Goal: Task Accomplishment & Management: Complete application form

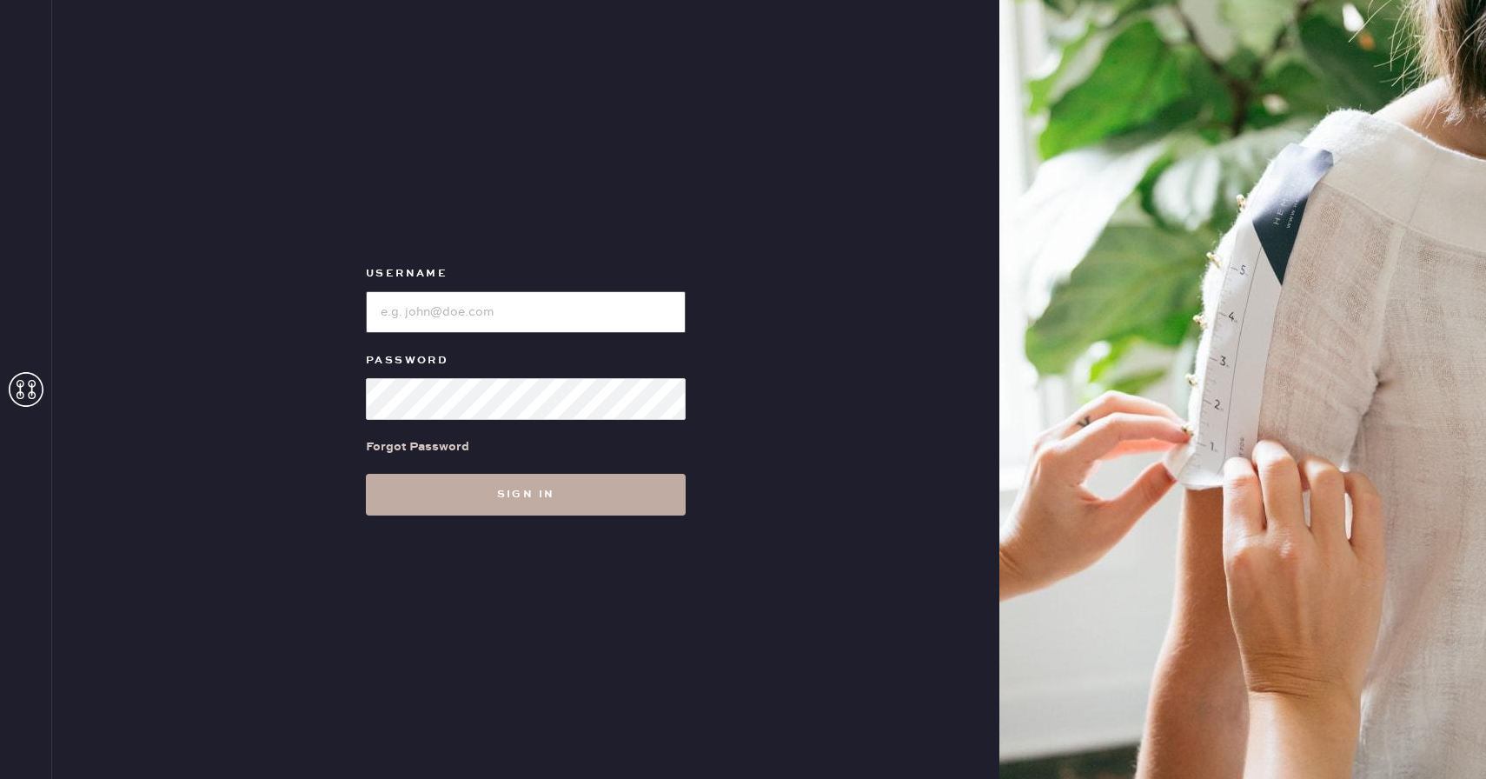
type input "Reformationrittenhouse"
click at [579, 494] on button "Sign in" at bounding box center [526, 495] width 320 height 42
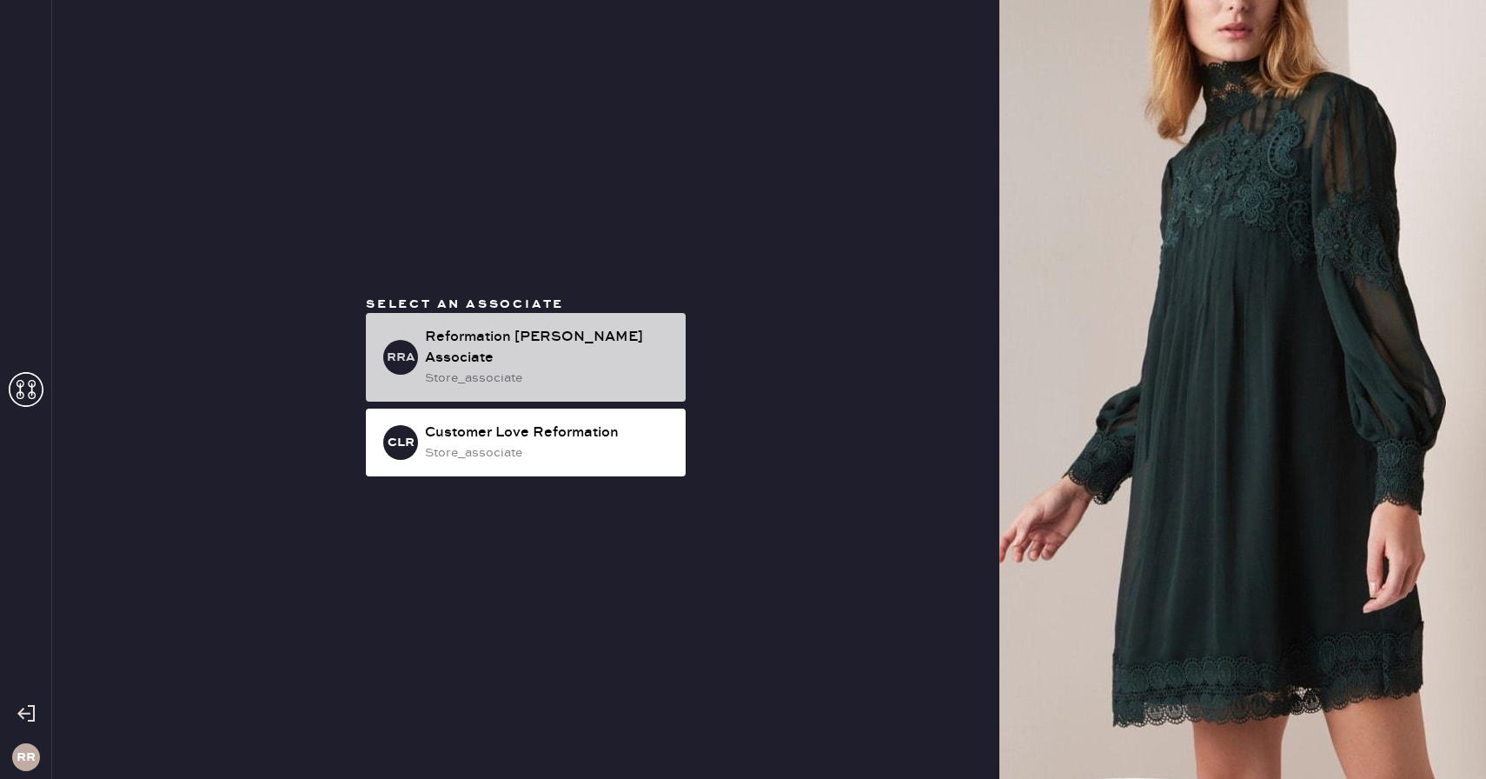
click at [620, 368] on div "store_associate" at bounding box center [548, 377] width 247 height 19
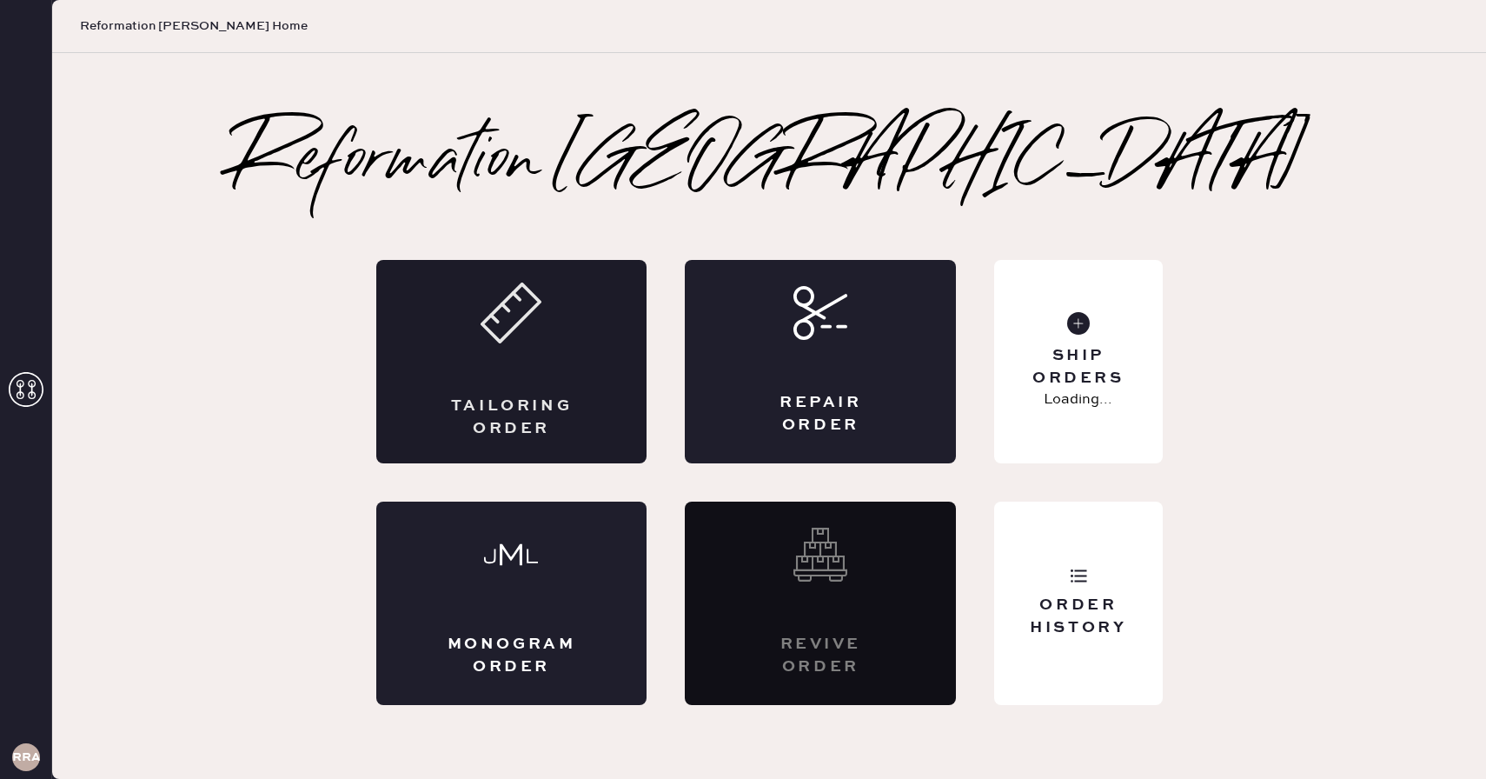
click at [531, 345] on div "Tailoring Order" at bounding box center [511, 361] width 271 height 203
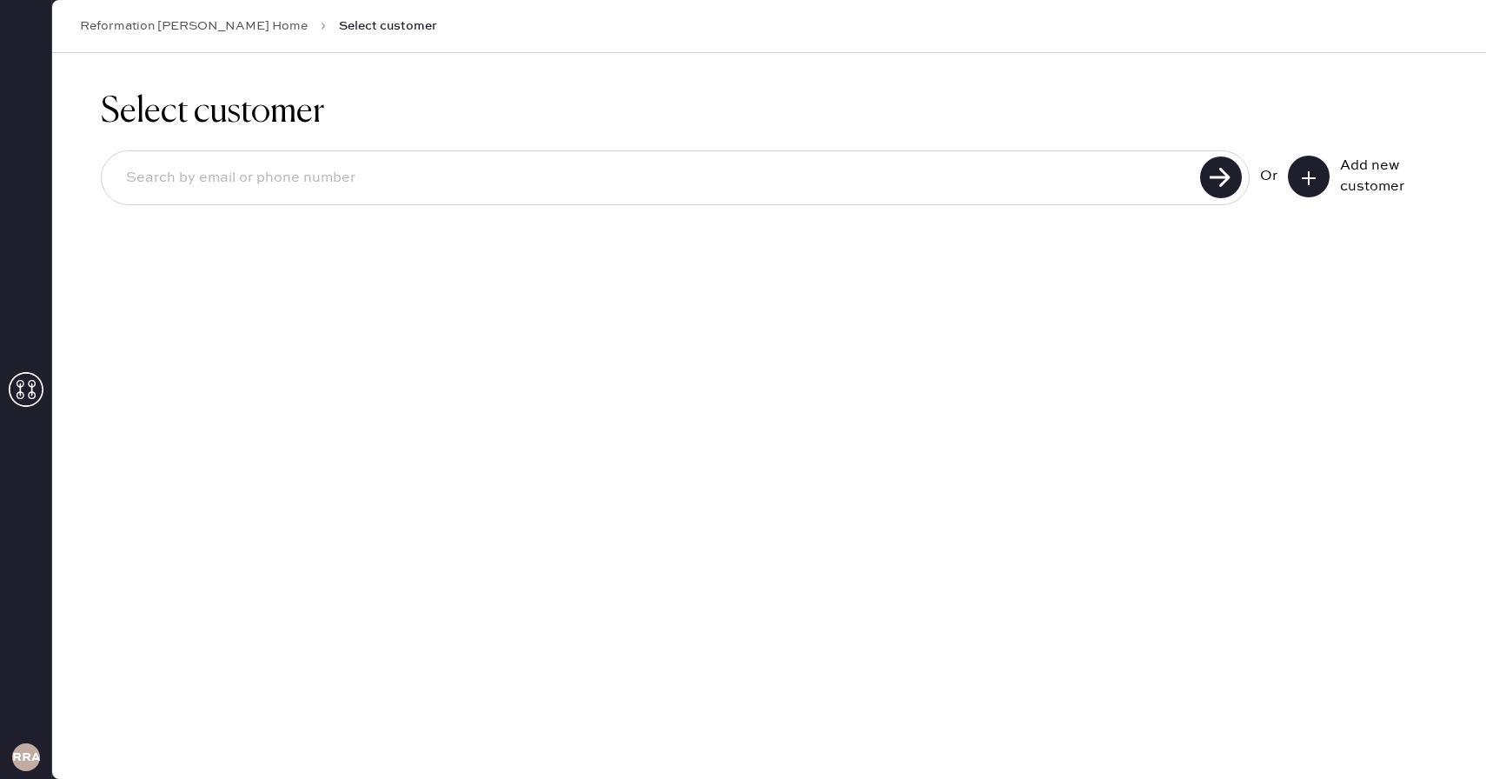
click at [412, 166] on input at bounding box center [653, 178] width 1083 height 40
type input "s"
click at [1303, 184] on icon at bounding box center [1308, 177] width 17 height 17
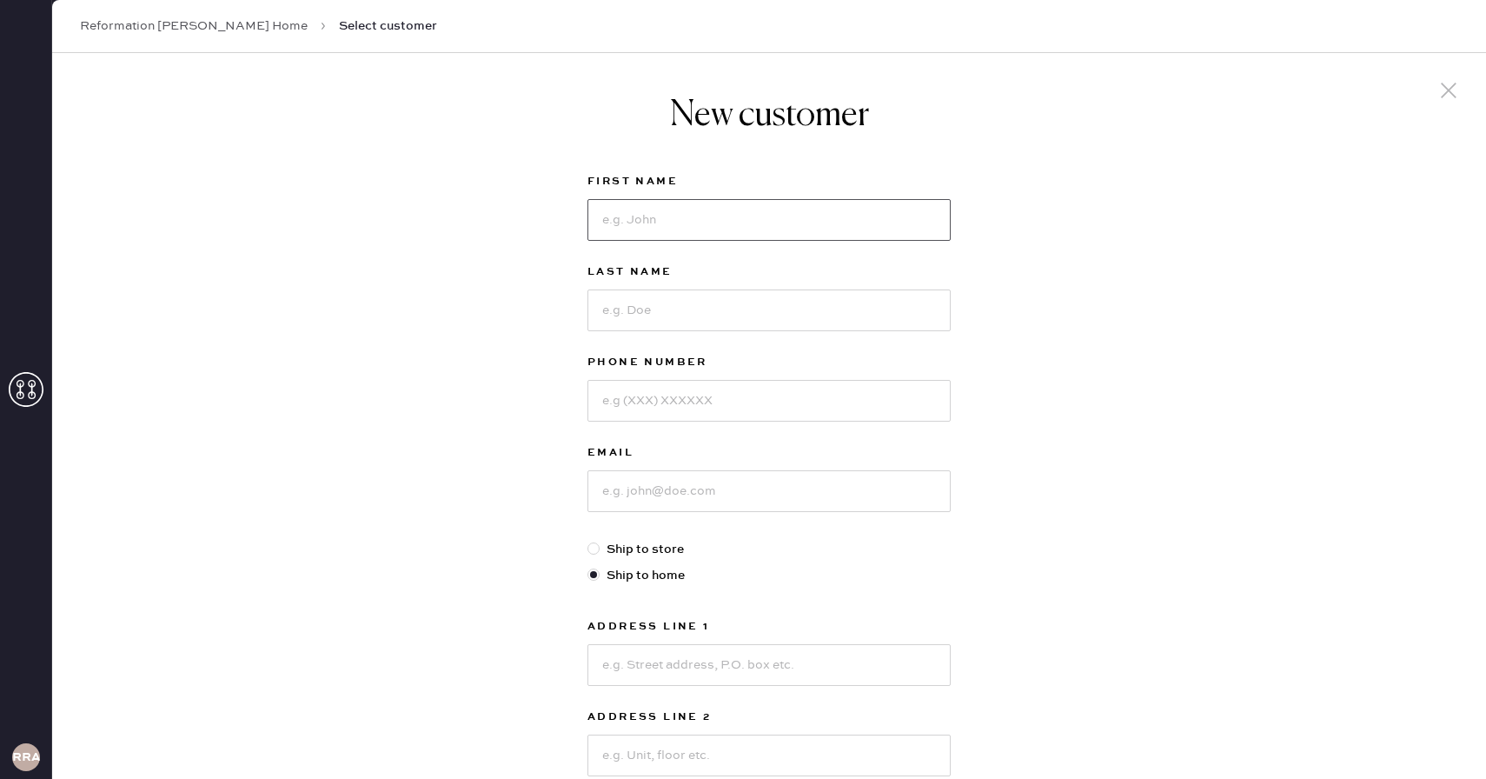
click at [814, 201] on input at bounding box center [768, 220] width 363 height 42
type input "[PERSON_NAME]"
click at [803, 302] on input at bounding box center [768, 310] width 363 height 42
type input "[PERSON_NAME]"
click at [799, 394] on input at bounding box center [768, 401] width 363 height 42
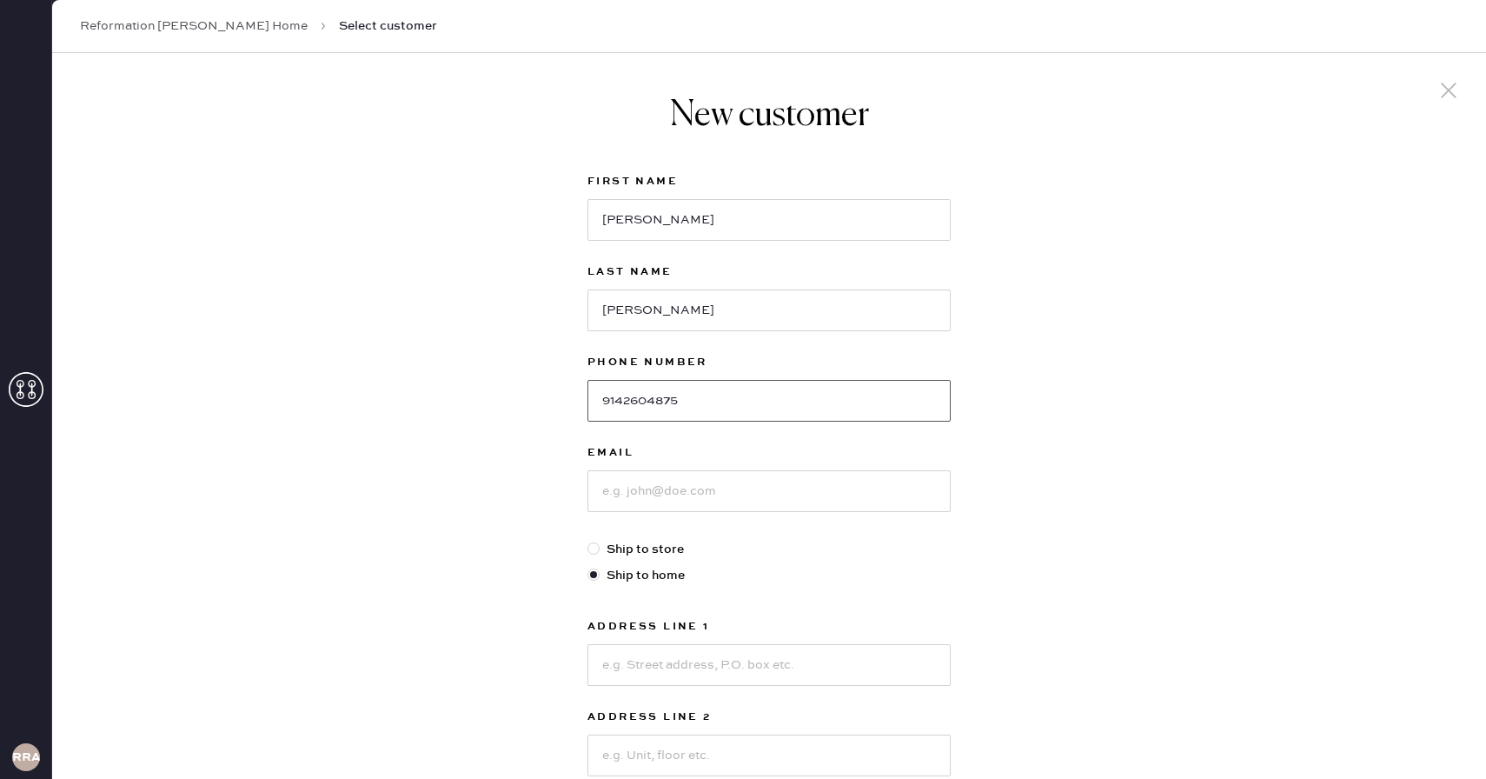
type input "9142604875"
click at [783, 502] on input at bounding box center [768, 491] width 363 height 42
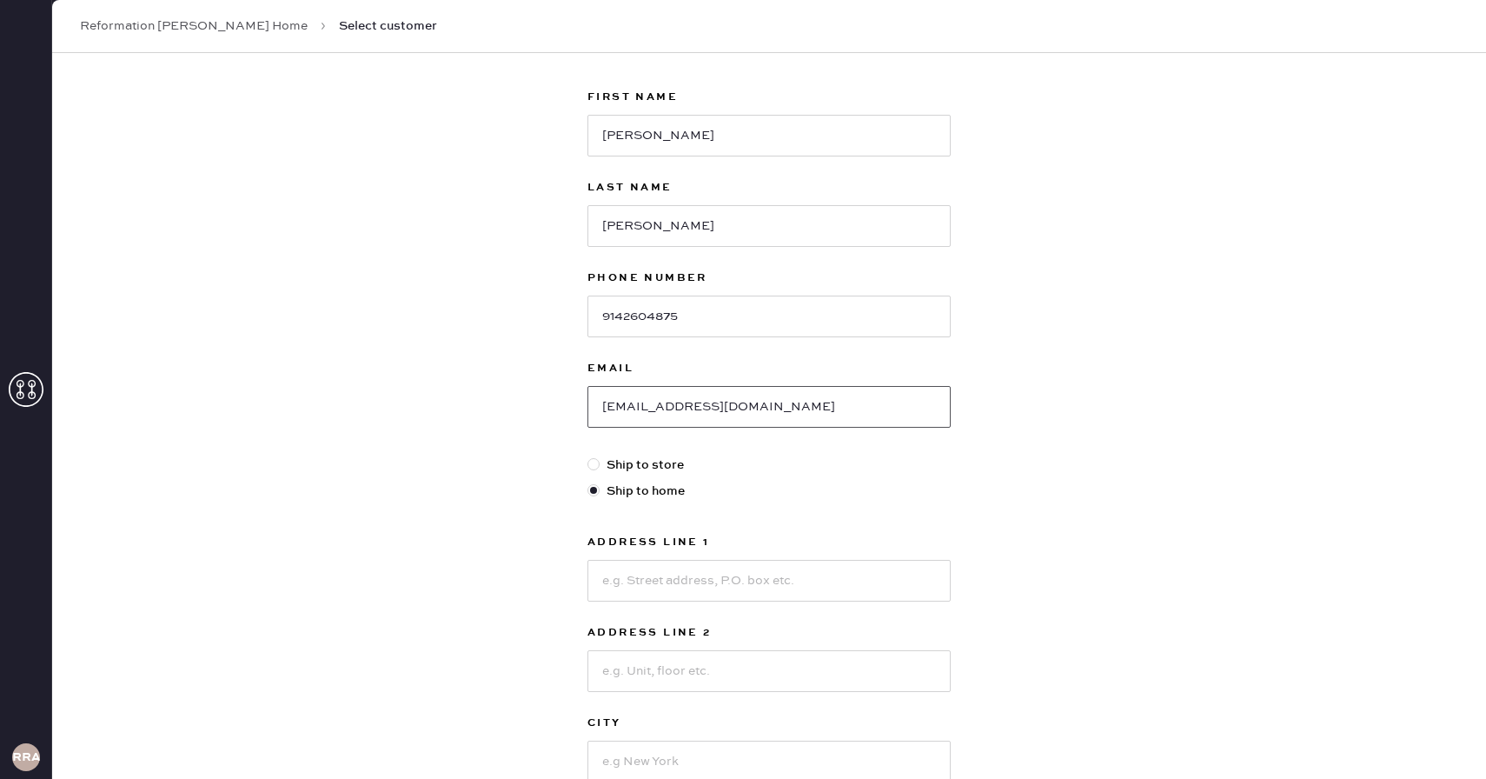
scroll to position [89, 0]
type input "[EMAIL_ADDRESS][DOMAIN_NAME]"
click at [640, 574] on input at bounding box center [768, 576] width 363 height 42
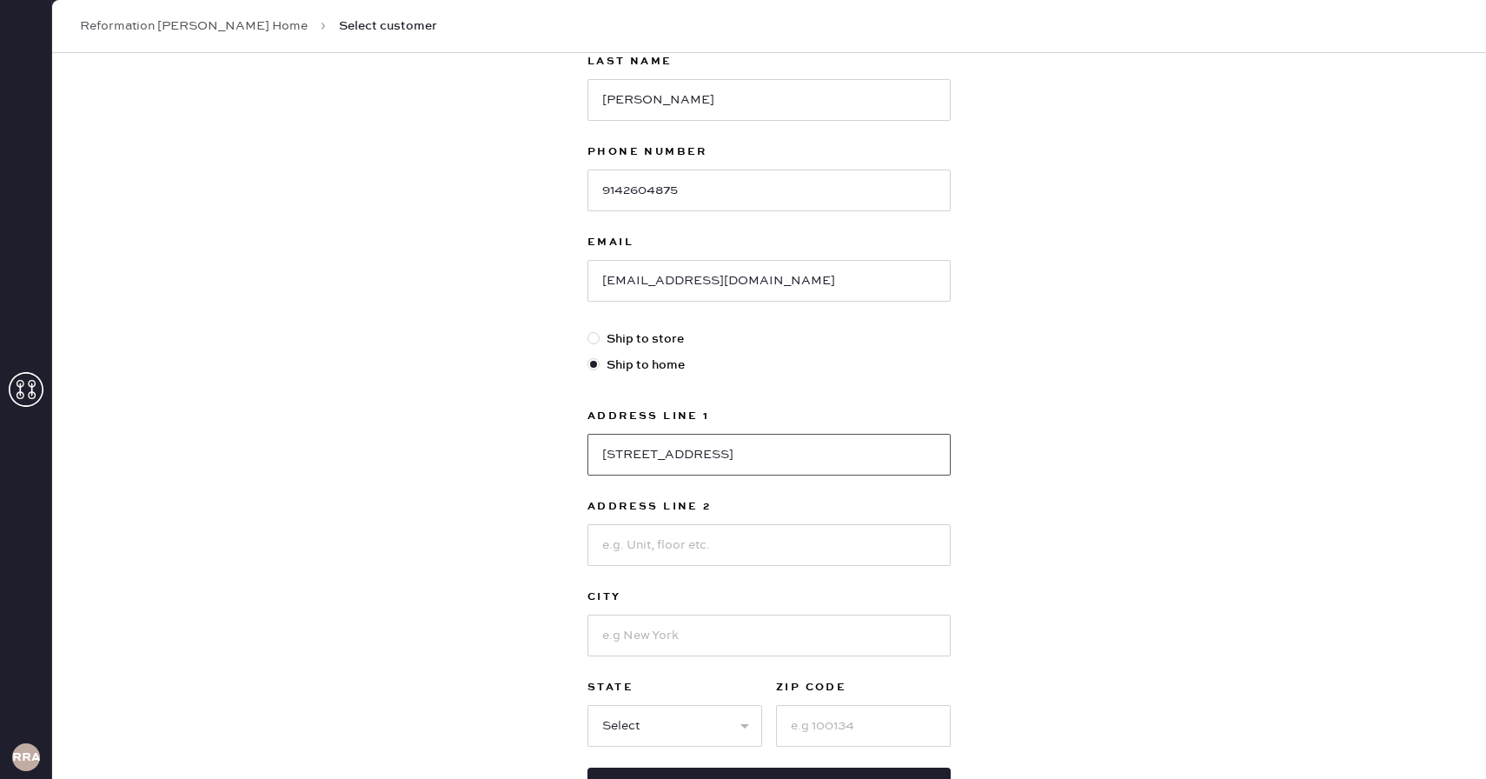
scroll to position [223, 0]
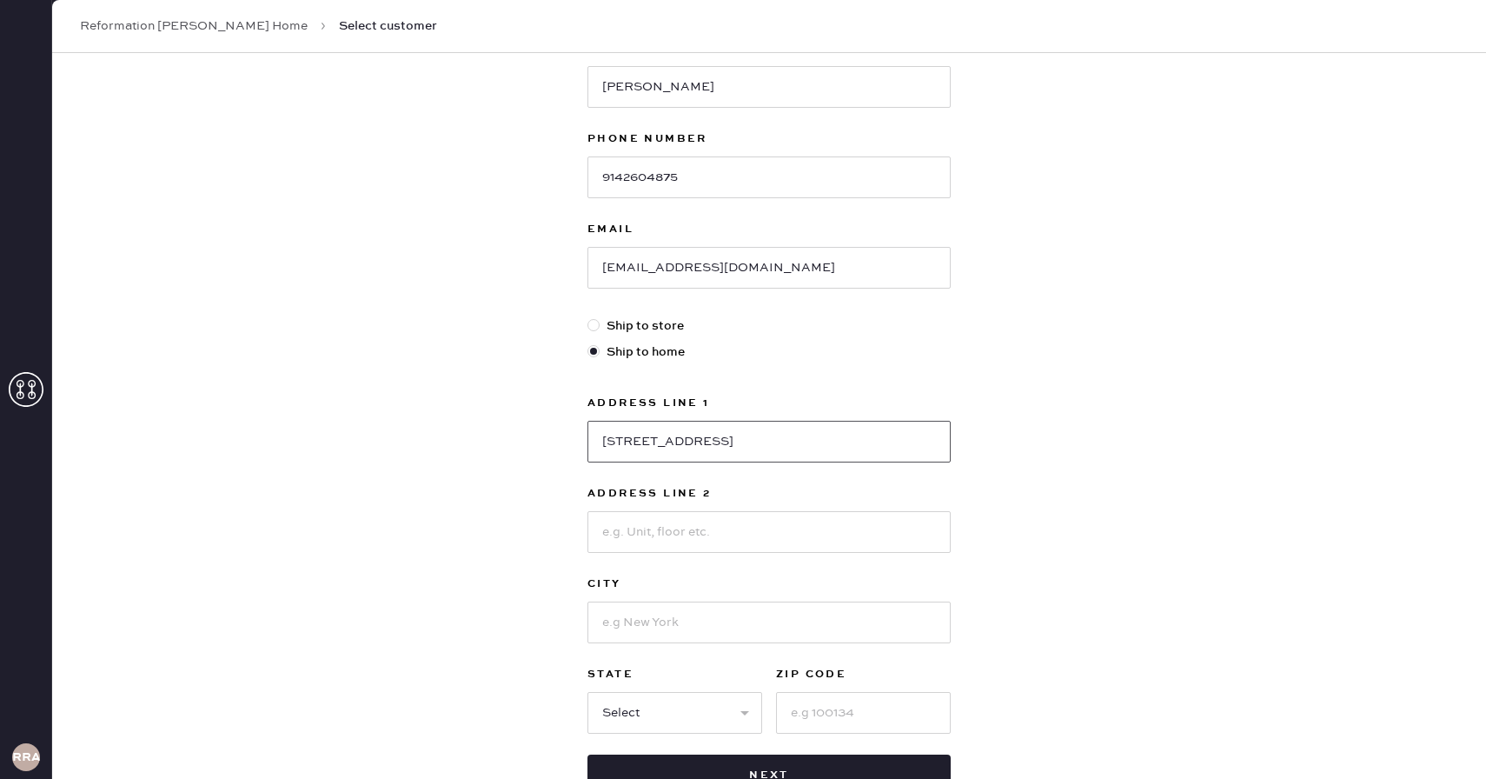
type input "[STREET_ADDRESS]"
click at [664, 626] on input at bounding box center [768, 622] width 363 height 42
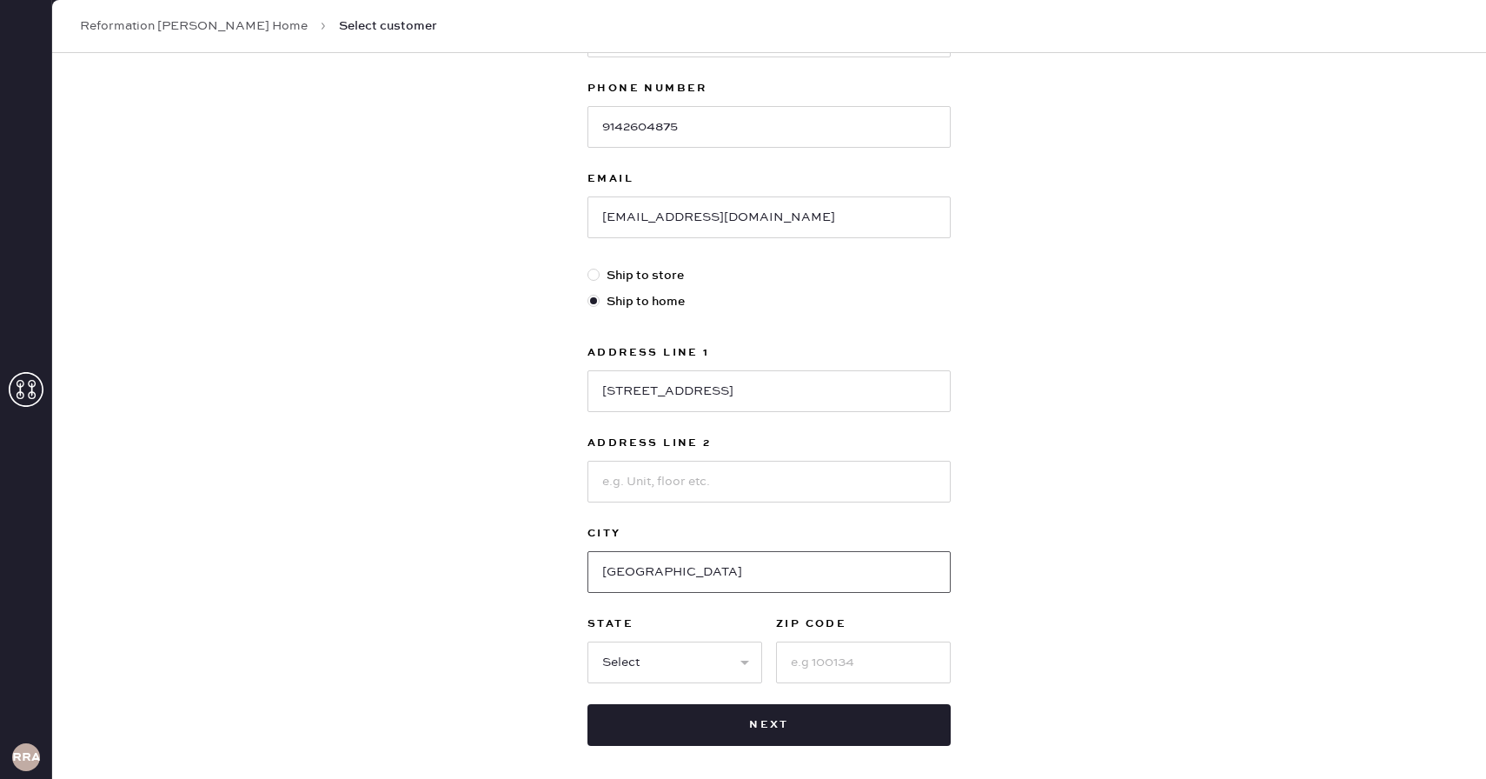
scroll to position [283, 0]
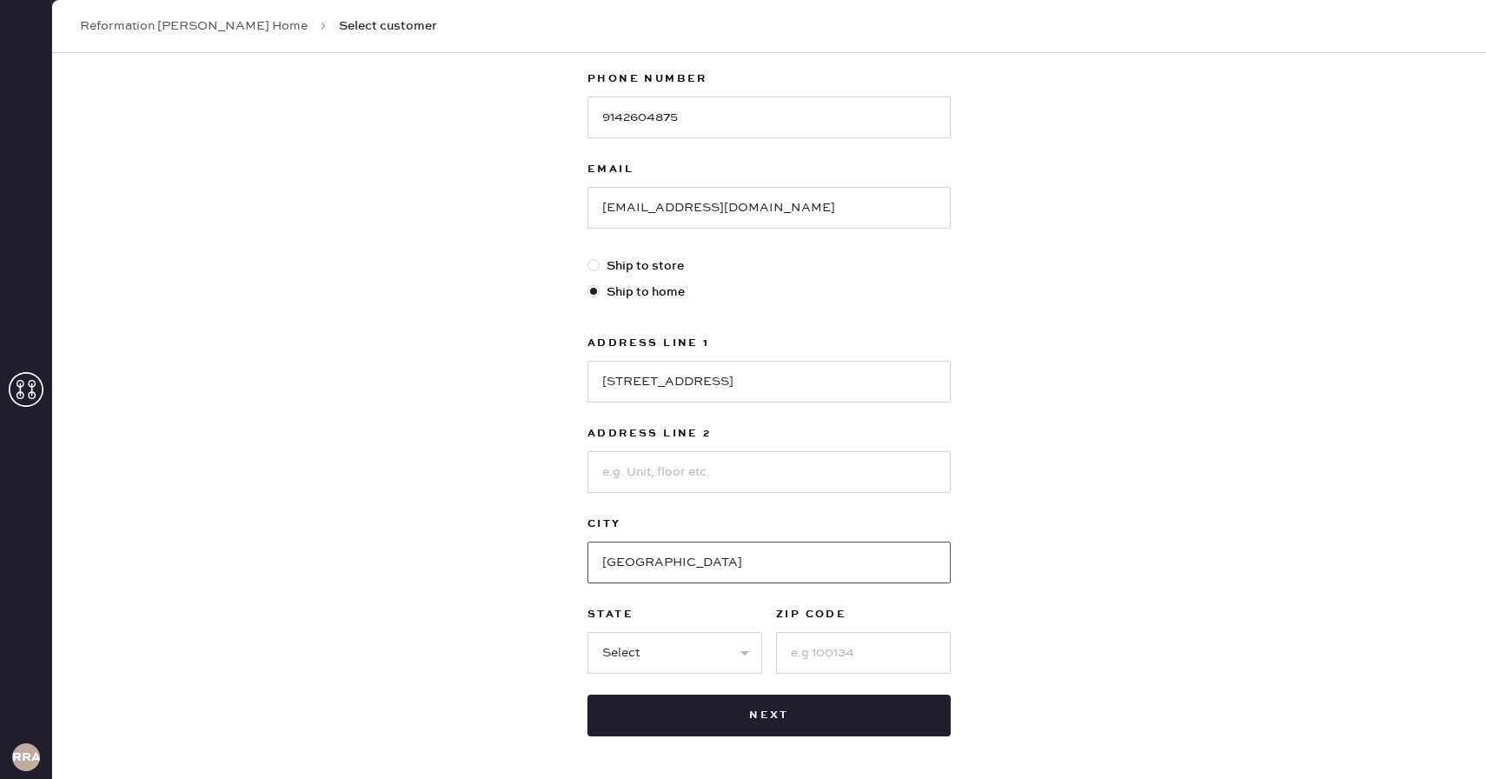
type input "[GEOGRAPHIC_DATA]"
click at [693, 655] on select "Select AK AL AR AZ CA CO CT [GEOGRAPHIC_DATA] DE FL [GEOGRAPHIC_DATA] HI [GEOGR…" at bounding box center [674, 653] width 175 height 42
select select "PA"
click at [587, 632] on select "Select AK AL AR AZ CA CO CT [GEOGRAPHIC_DATA] DE FL [GEOGRAPHIC_DATA] HI [GEOGR…" at bounding box center [674, 653] width 175 height 42
click at [805, 655] on input at bounding box center [863, 653] width 175 height 42
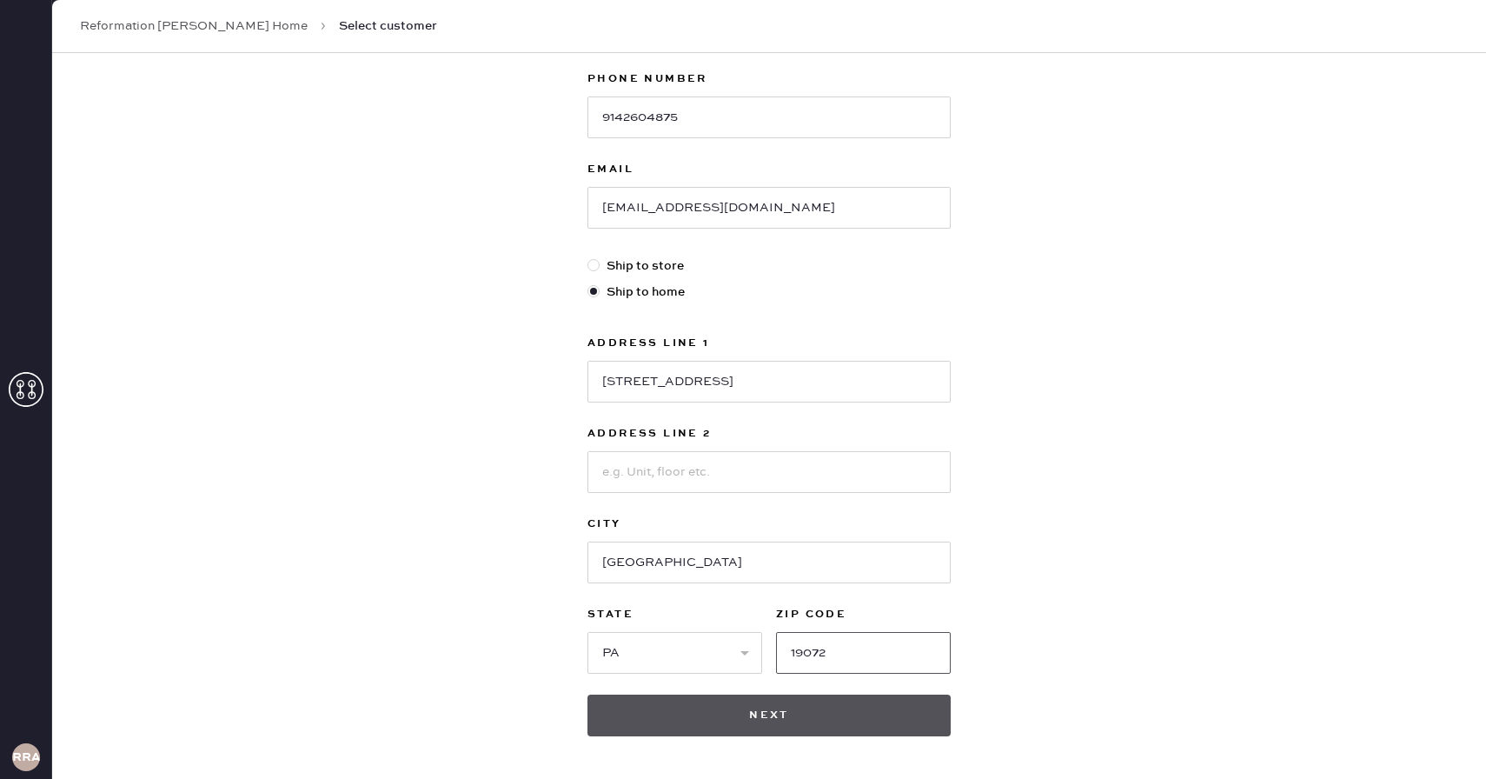
type input "19072"
click at [797, 706] on button "Next" at bounding box center [768, 715] width 363 height 42
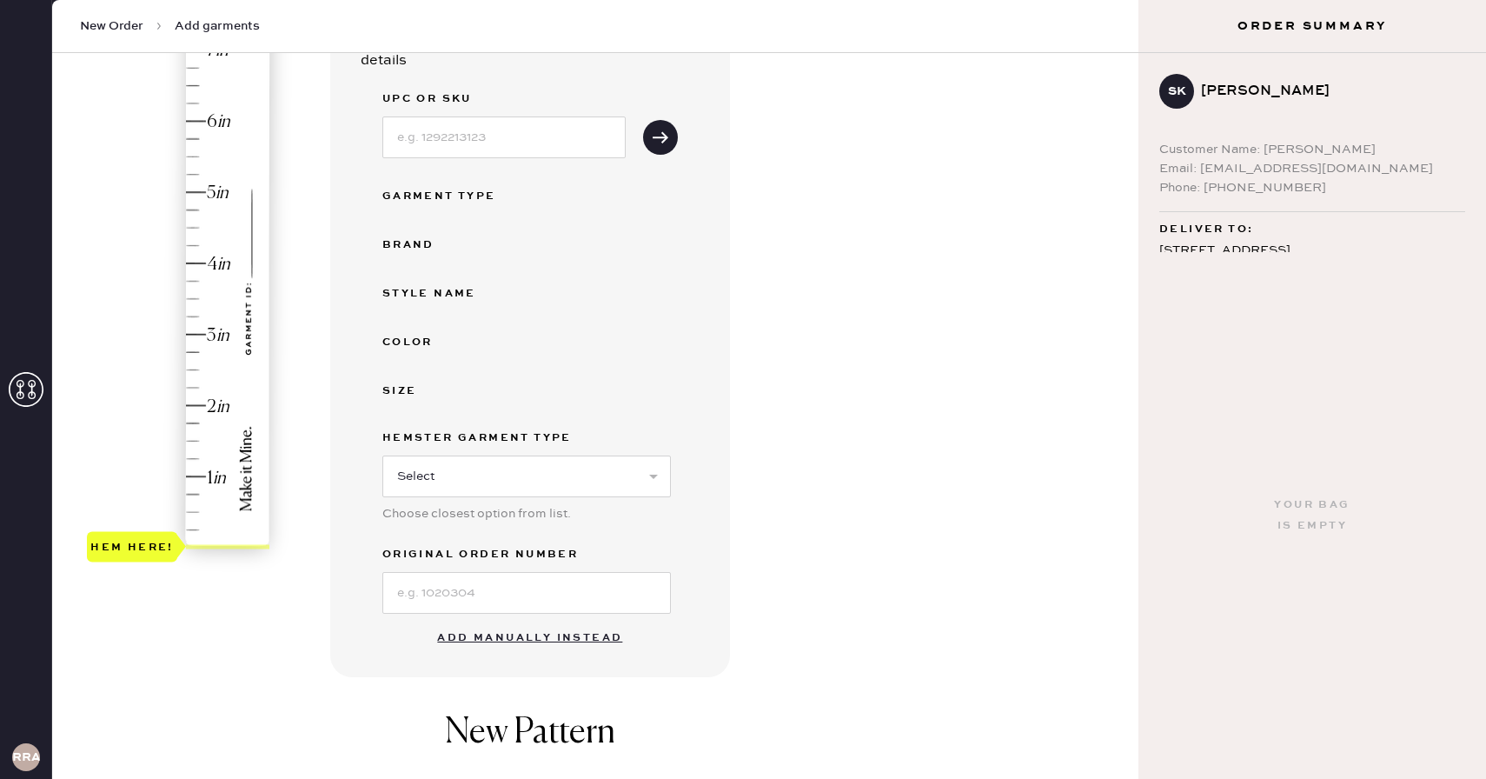
scroll to position [250, 0]
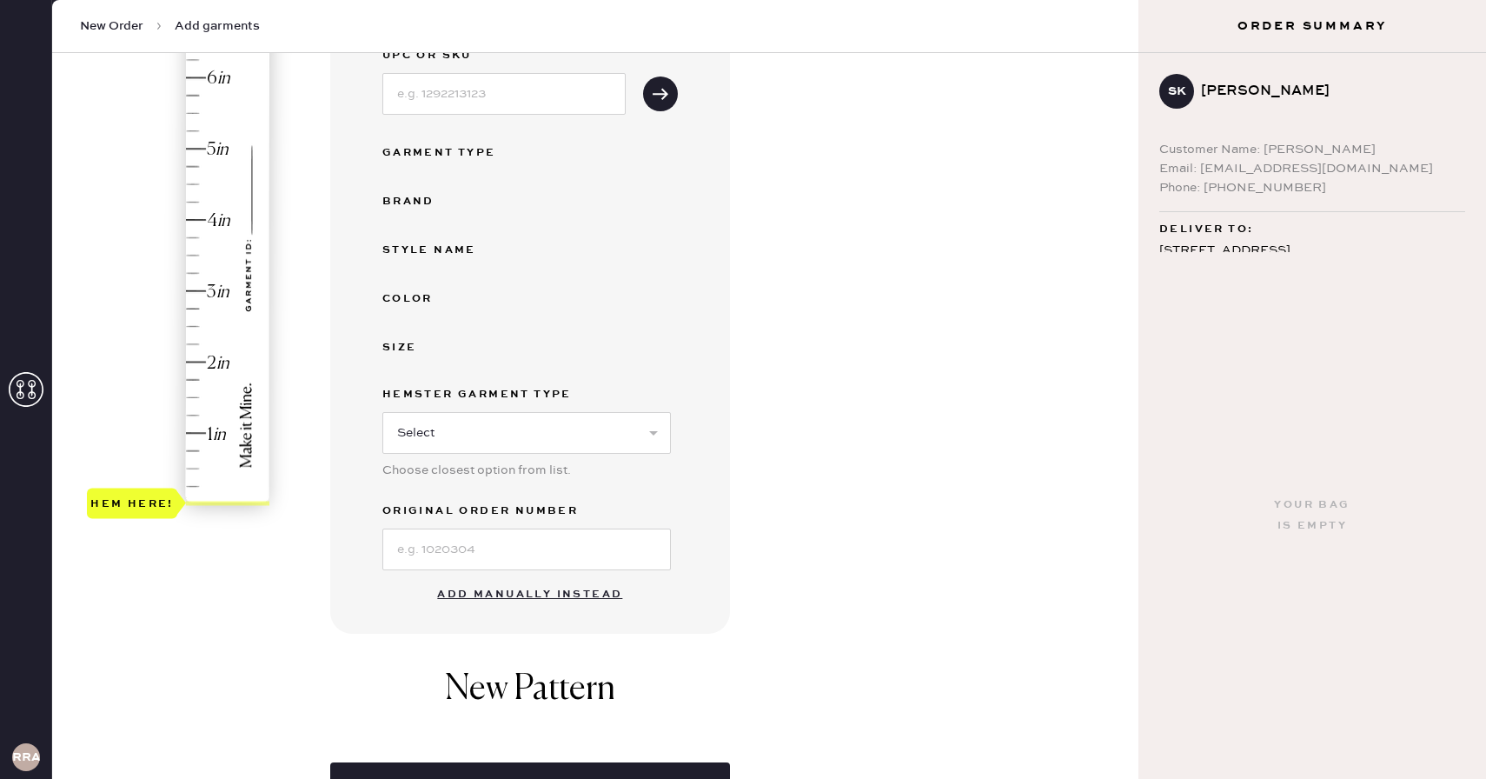
click at [590, 595] on button "Add manually instead" at bounding box center [530, 594] width 206 height 35
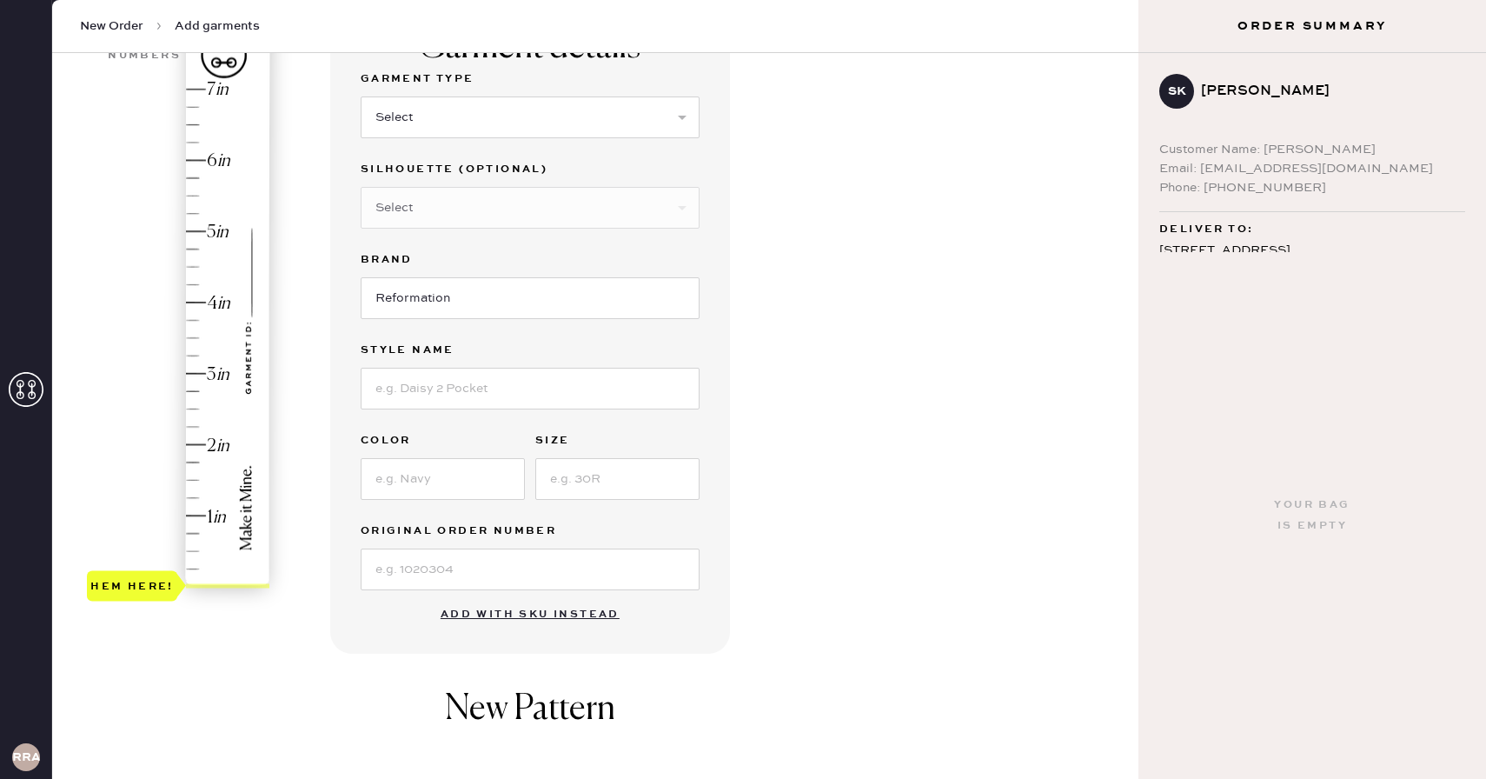
scroll to position [167, 0]
click at [517, 123] on select "Select Basic Skirt Jeans Leggings Pants Shorts Basic Sleeved Dress Basic Sleeve…" at bounding box center [530, 118] width 339 height 42
click at [533, 117] on select "Select Basic Skirt Jeans Leggings Pants Shorts Basic Sleeved Dress Basic Sleeve…" at bounding box center [530, 118] width 339 height 42
select select "7"
click at [361, 97] on select "Select Basic Skirt Jeans Leggings Pants Shorts Basic Sleeved Dress Basic Sleeve…" at bounding box center [530, 118] width 339 height 42
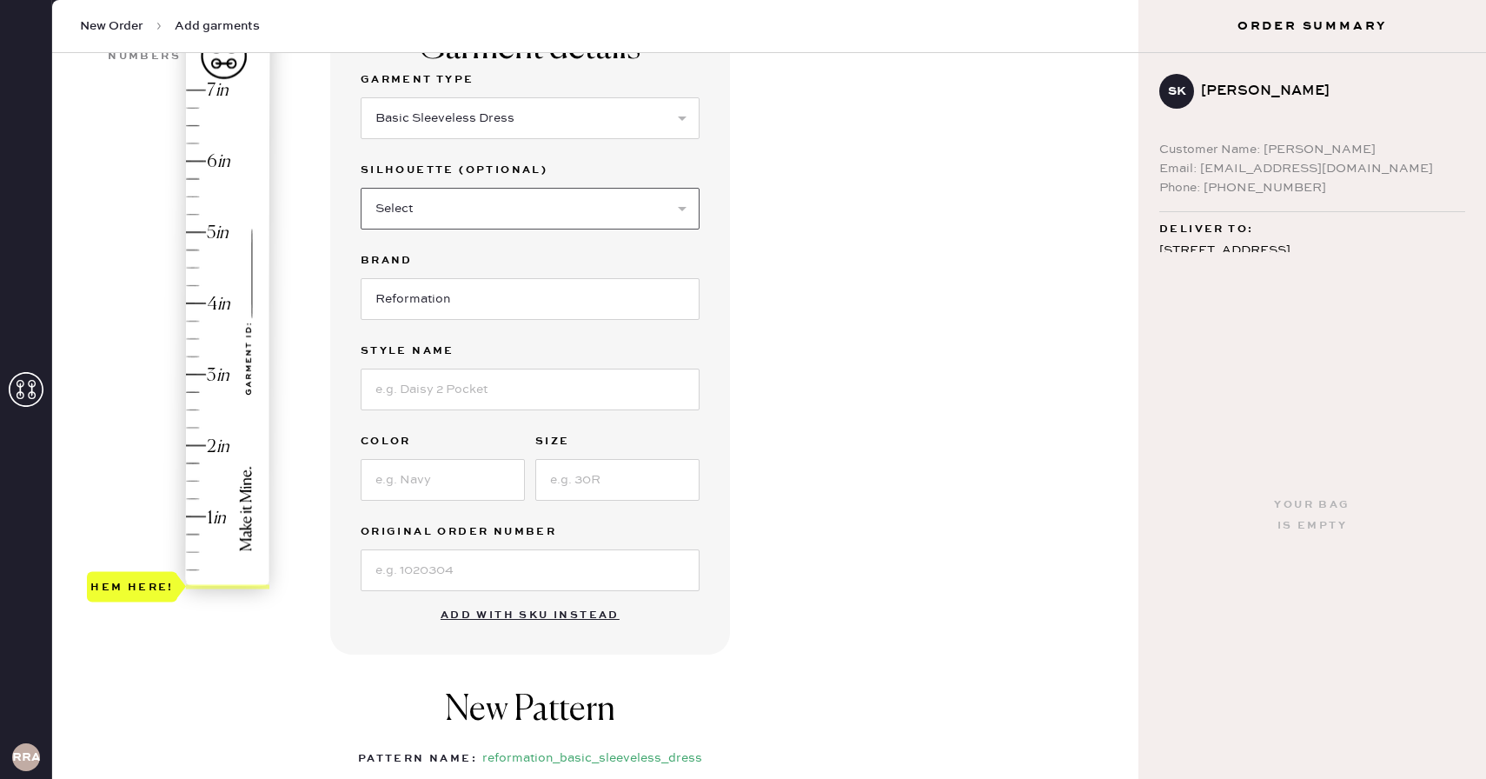
click at [489, 213] on select "Select Maxi Dress Midi Dress Mini Dress Other" at bounding box center [530, 209] width 339 height 42
select select "33"
click at [361, 188] on select "Select Maxi Dress Midi Dress Mini Dress Other" at bounding box center [530, 209] width 339 height 42
click at [461, 401] on input at bounding box center [530, 389] width 339 height 42
type input "PERNILLE"
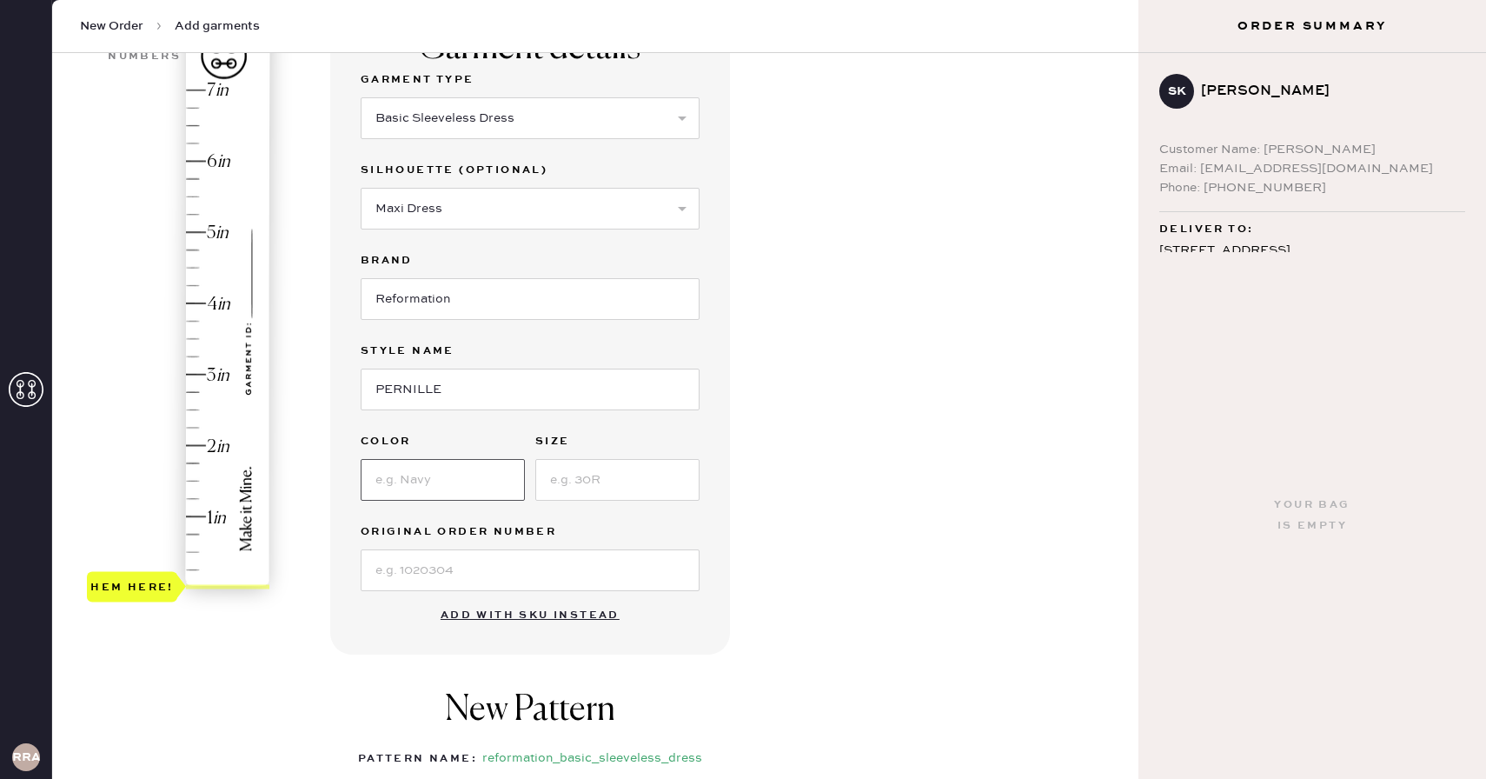
click at [436, 487] on input at bounding box center [443, 480] width 164 height 42
type input "Navy"
click at [596, 481] on input at bounding box center [617, 480] width 164 height 42
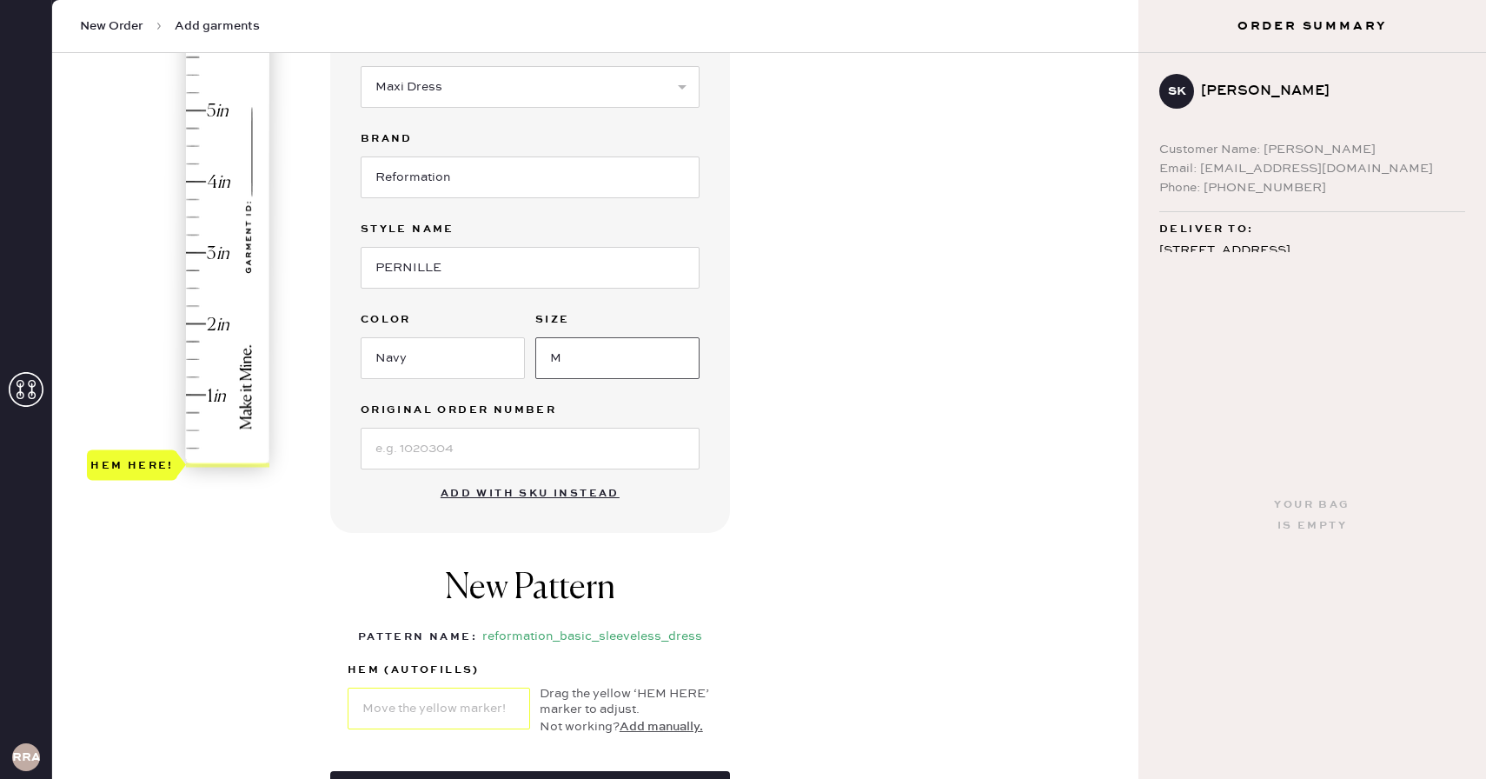
scroll to position [289, 0]
type input "M"
click at [442, 455] on input at bounding box center [530, 448] width 339 height 42
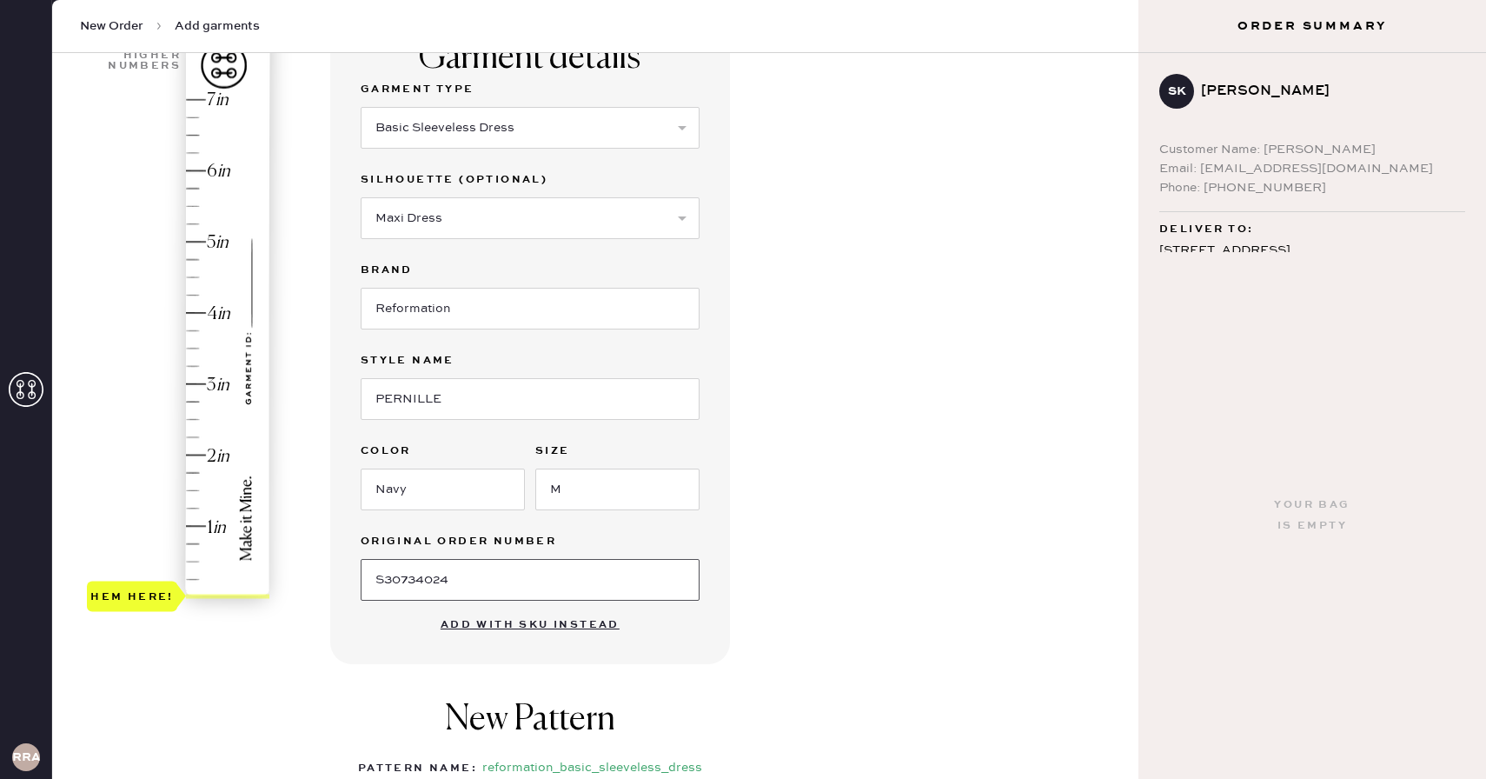
scroll to position [163, 0]
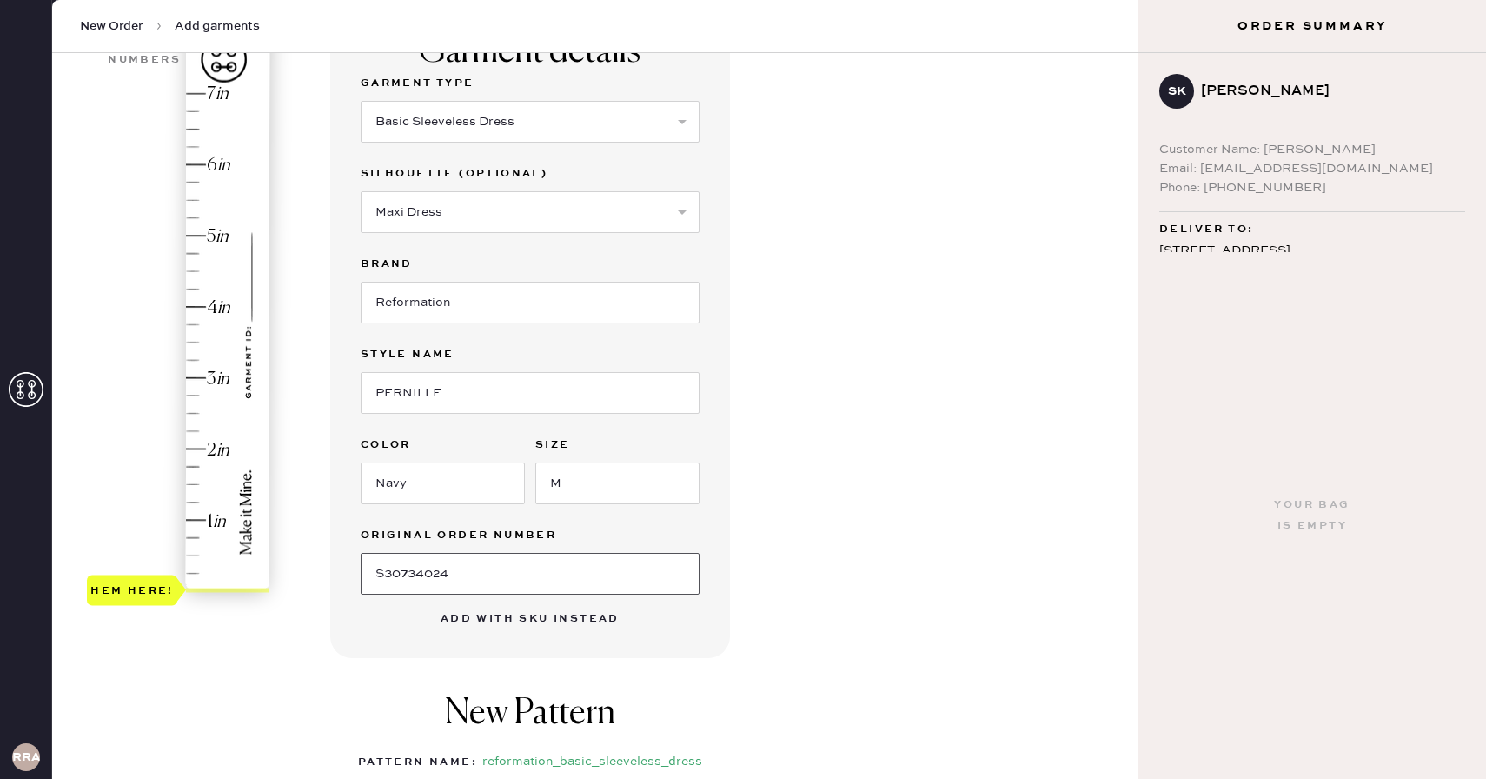
type input "S30734024"
click at [765, 475] on div "Garment details Garment Type Select Basic Skirt Jeans Leggings Pants Shorts Bas…" at bounding box center [727, 503] width 794 height 987
type input "2.75"
click at [197, 400] on div "Hem here!" at bounding box center [179, 342] width 185 height 513
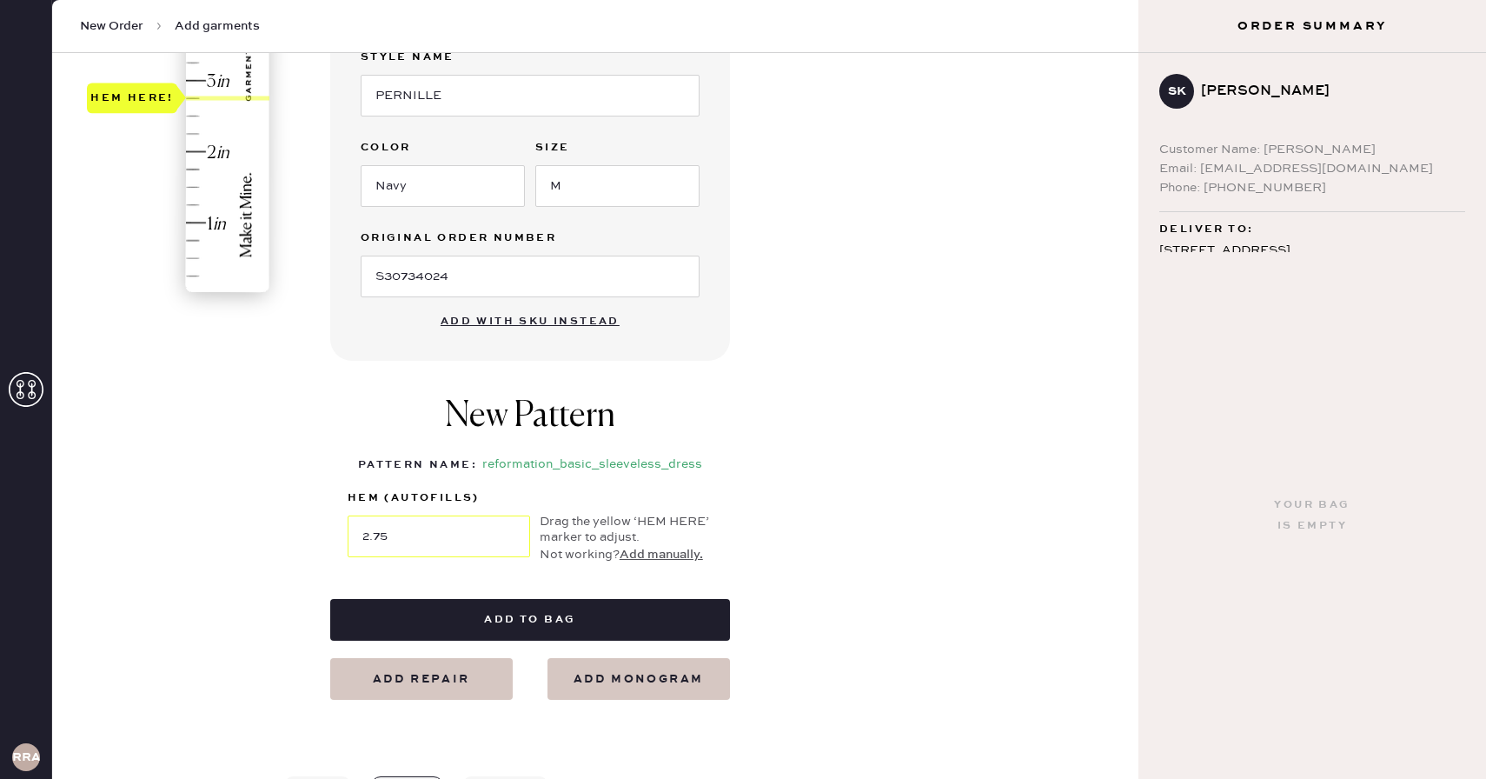
scroll to position [459, 0]
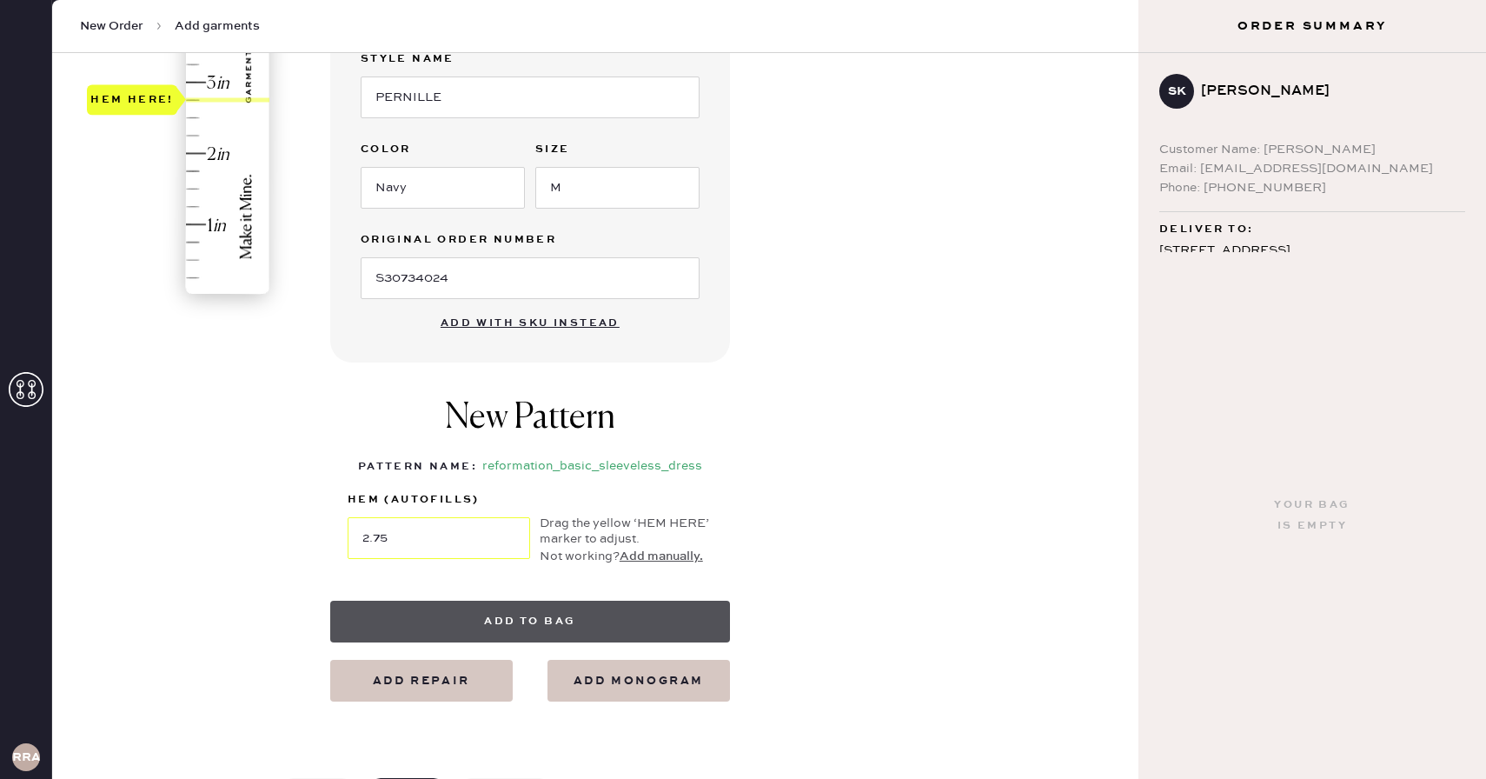
click at [520, 616] on button "Add to bag" at bounding box center [530, 621] width 400 height 42
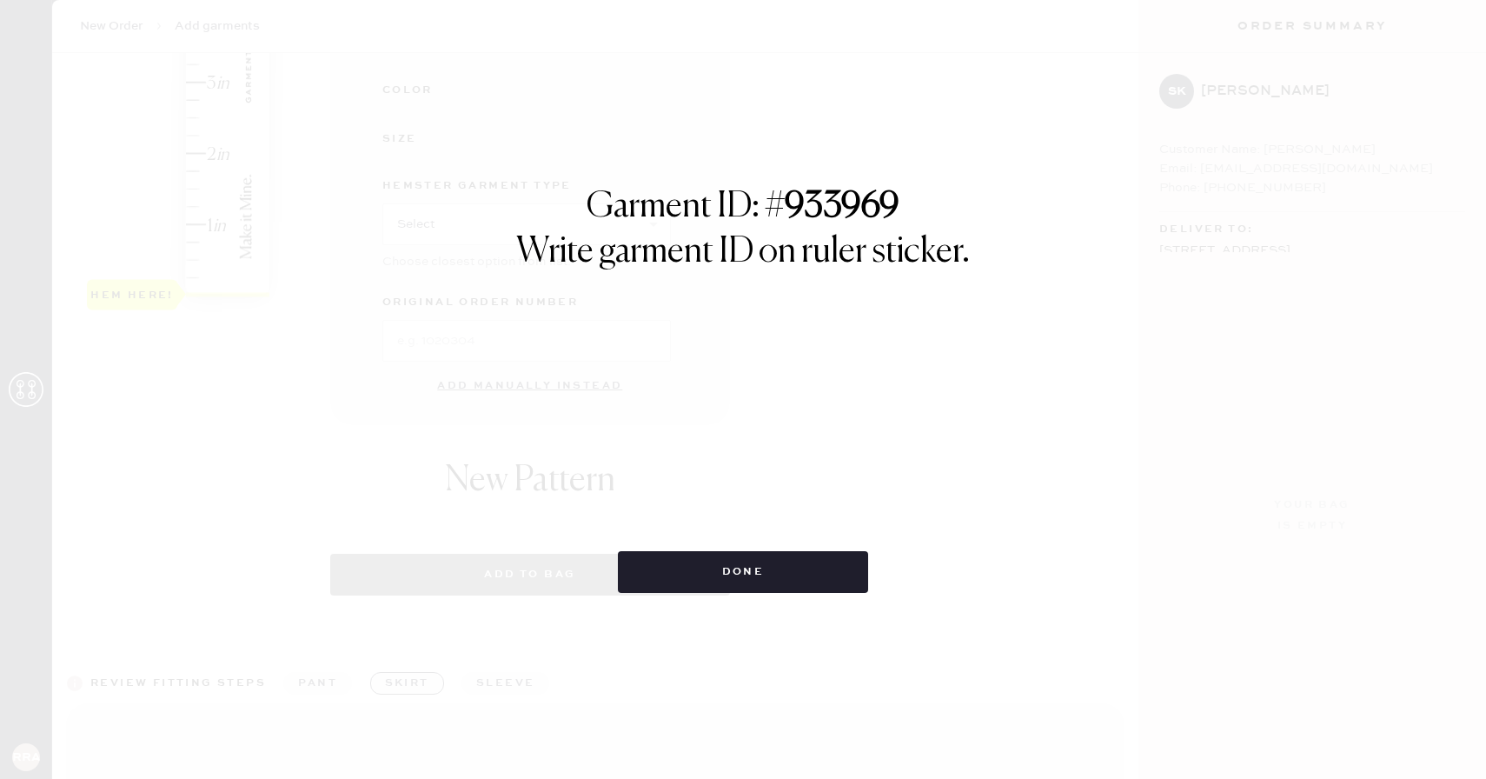
select select "7"
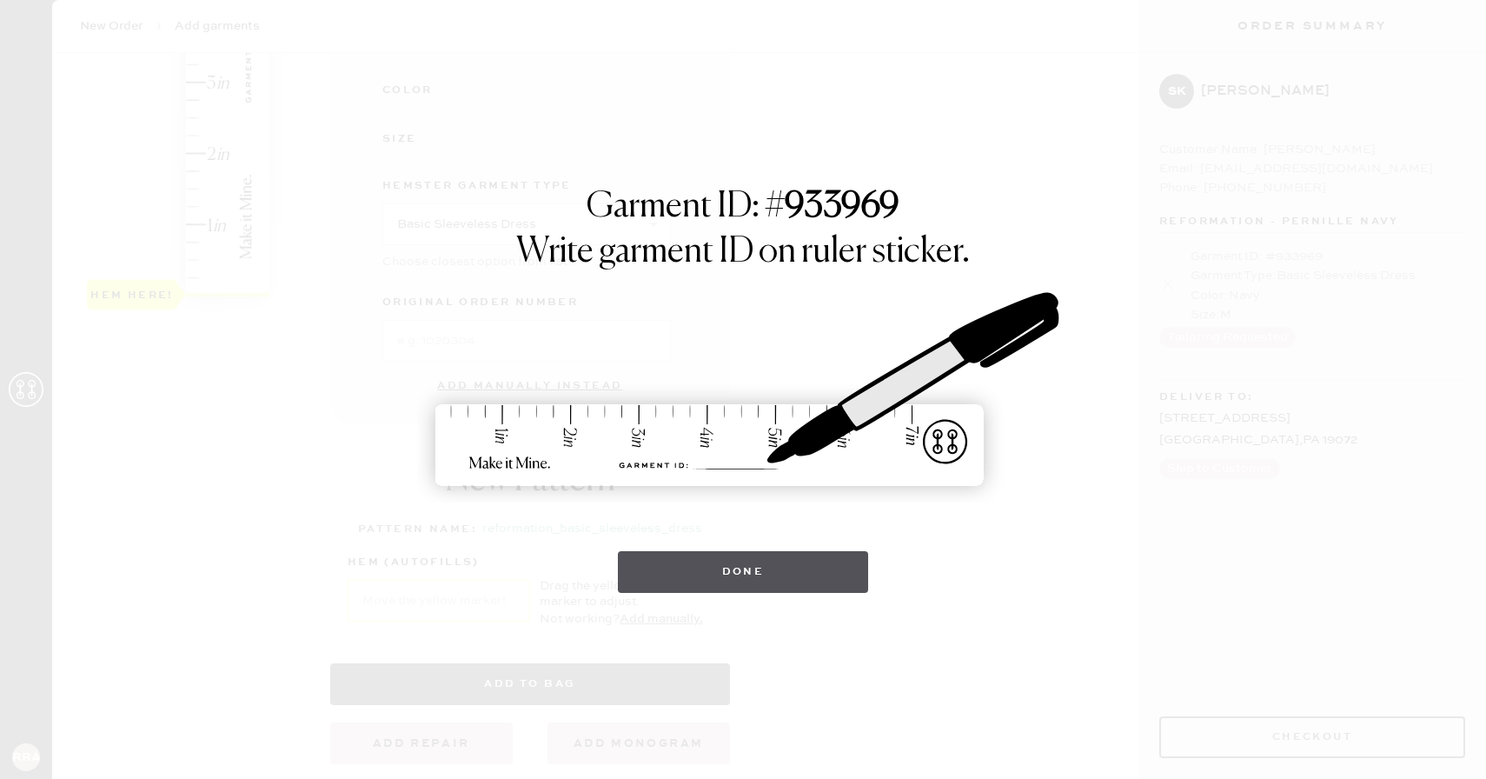
click at [779, 577] on button "Done" at bounding box center [743, 572] width 251 height 42
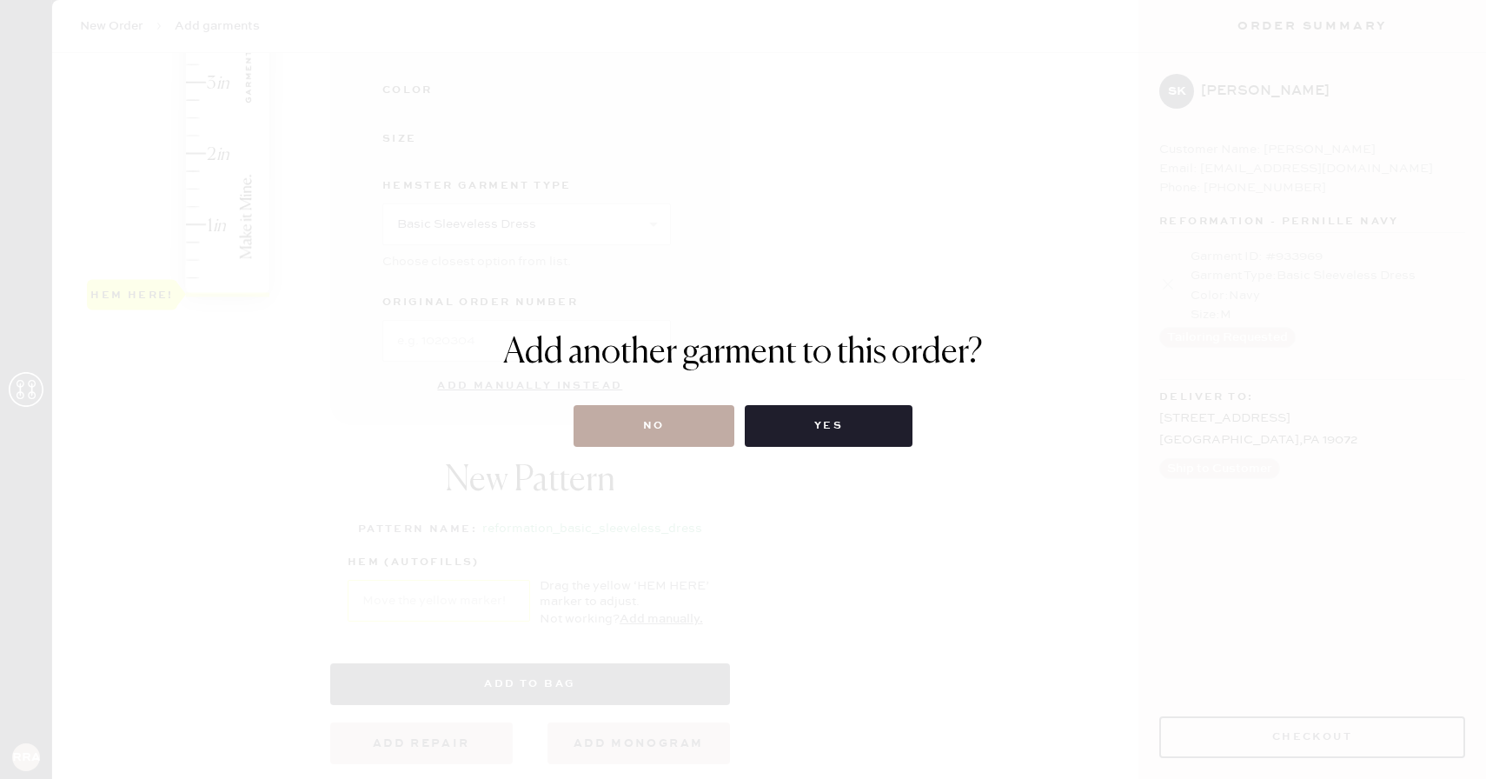
click at [635, 429] on button "No" at bounding box center [653, 426] width 161 height 42
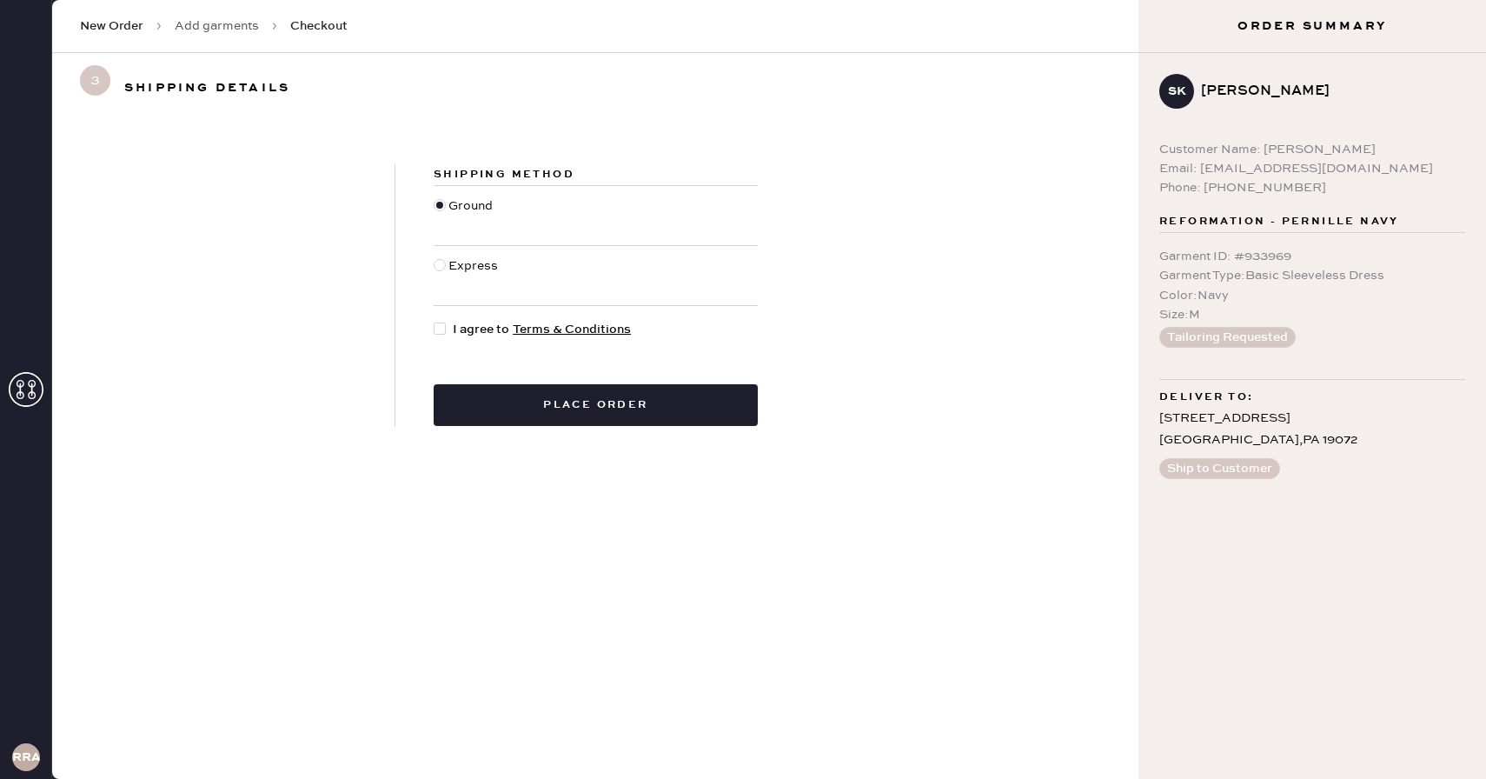
click at [446, 331] on div at bounding box center [443, 329] width 19 height 19
click at [434, 321] on input "I agree to Terms & Conditions" at bounding box center [434, 320] width 1 height 1
checkbox input "true"
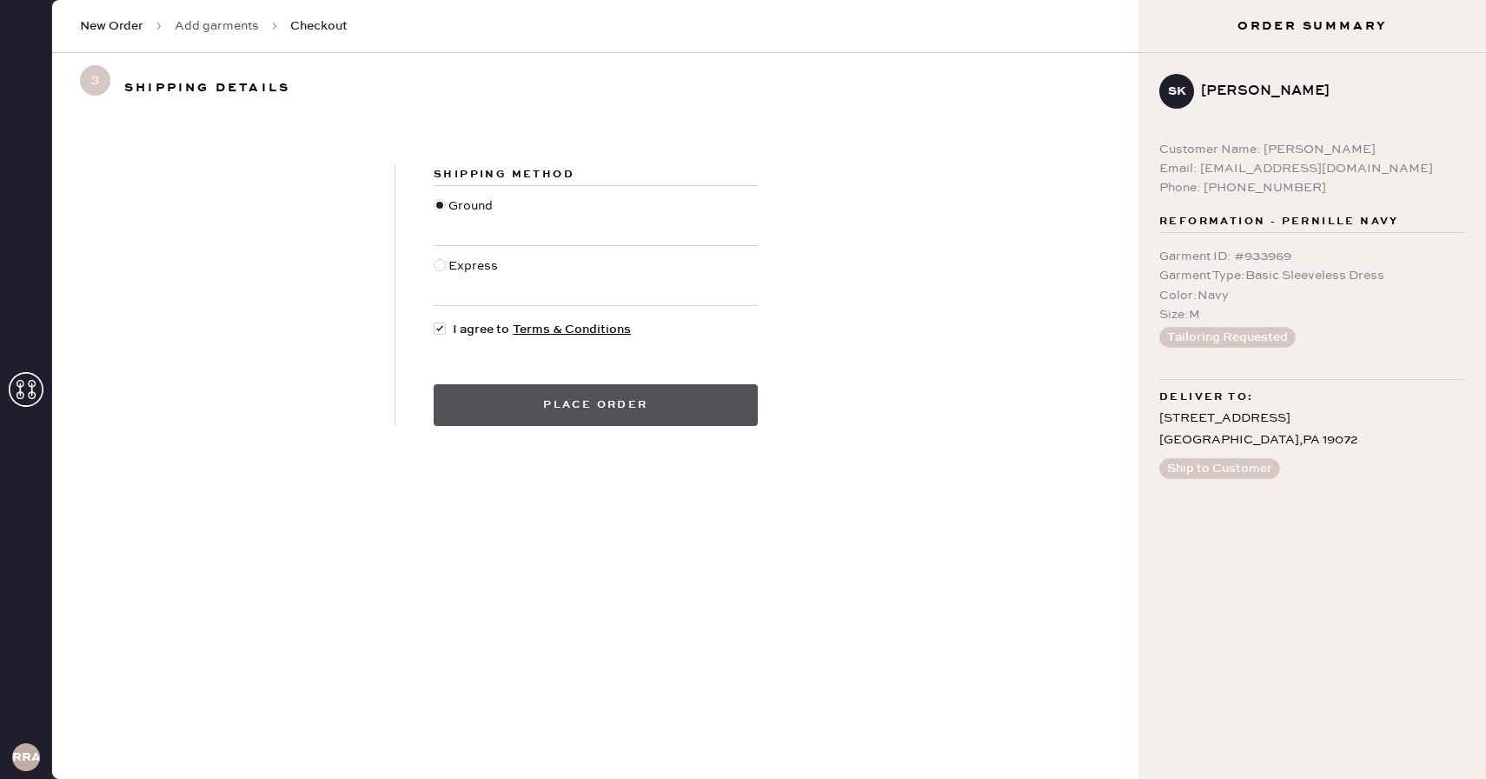
click at [563, 414] on button "Place order" at bounding box center [596, 405] width 324 height 42
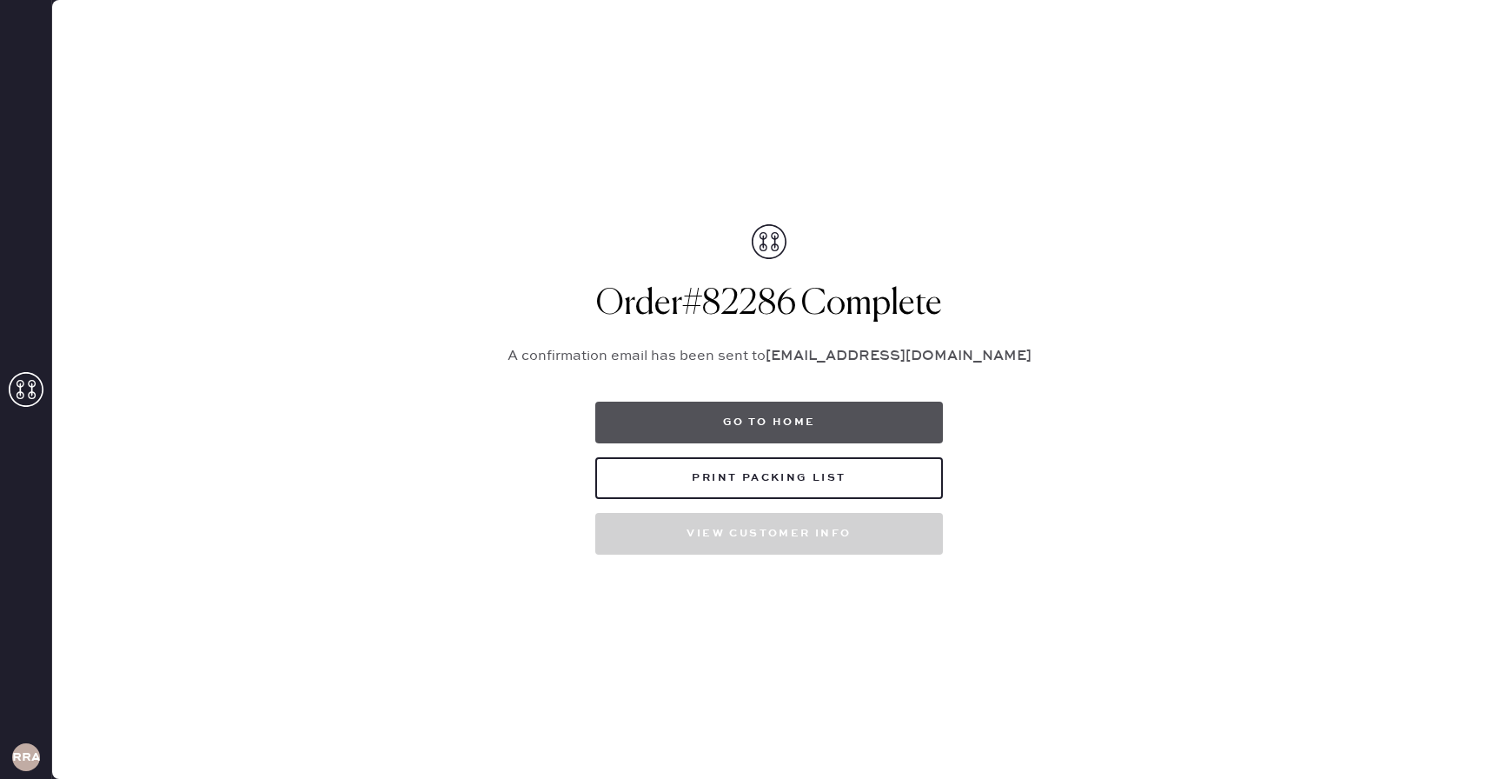
click at [754, 407] on button "Go to home" at bounding box center [769, 422] width 348 height 42
